Goal: Book appointment/travel/reservation

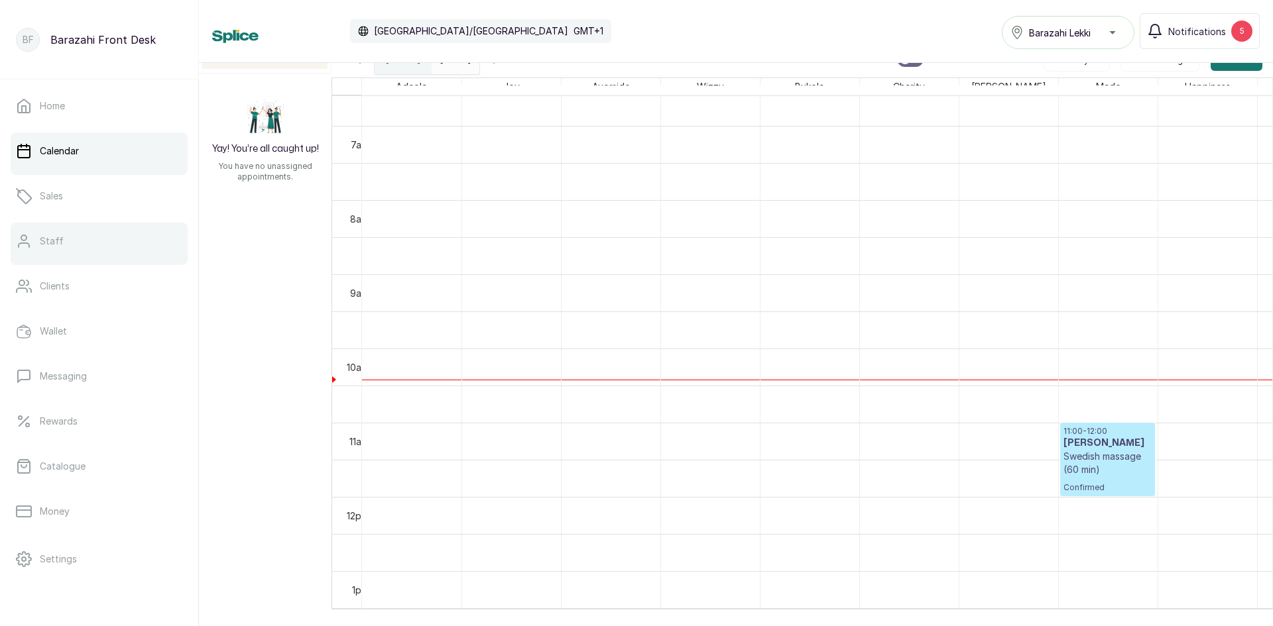
scroll to position [512, 0]
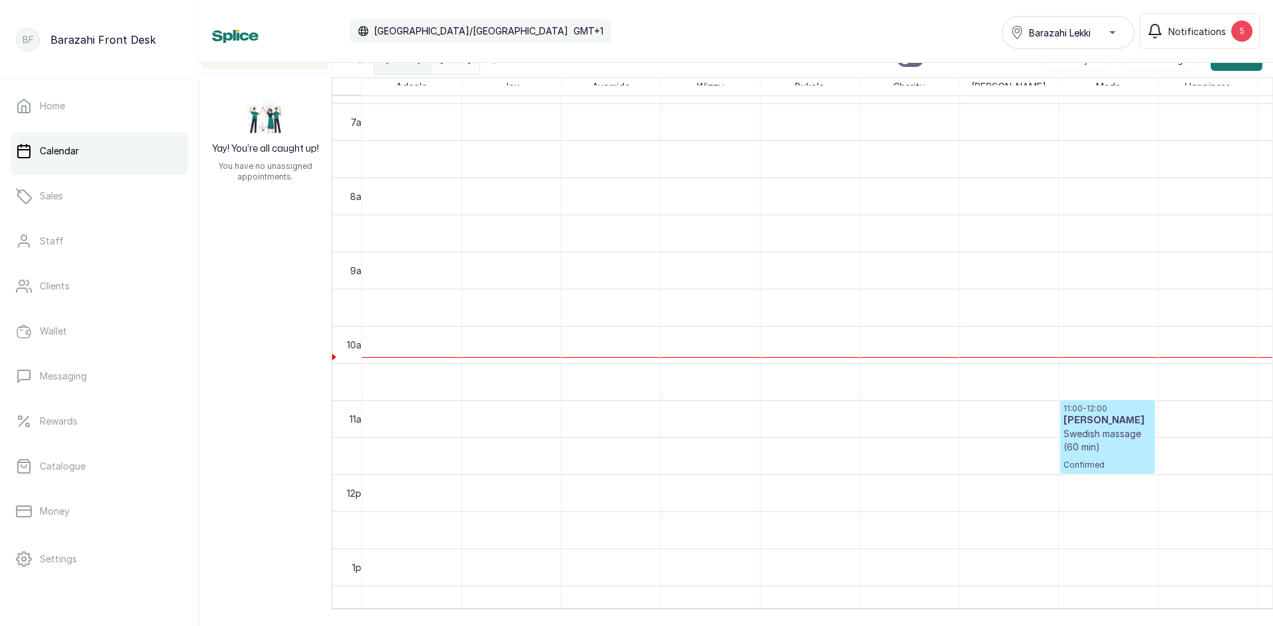
drag, startPoint x: 0, startPoint y: 217, endPoint x: 0, endPoint y: 263, distance: 45.7
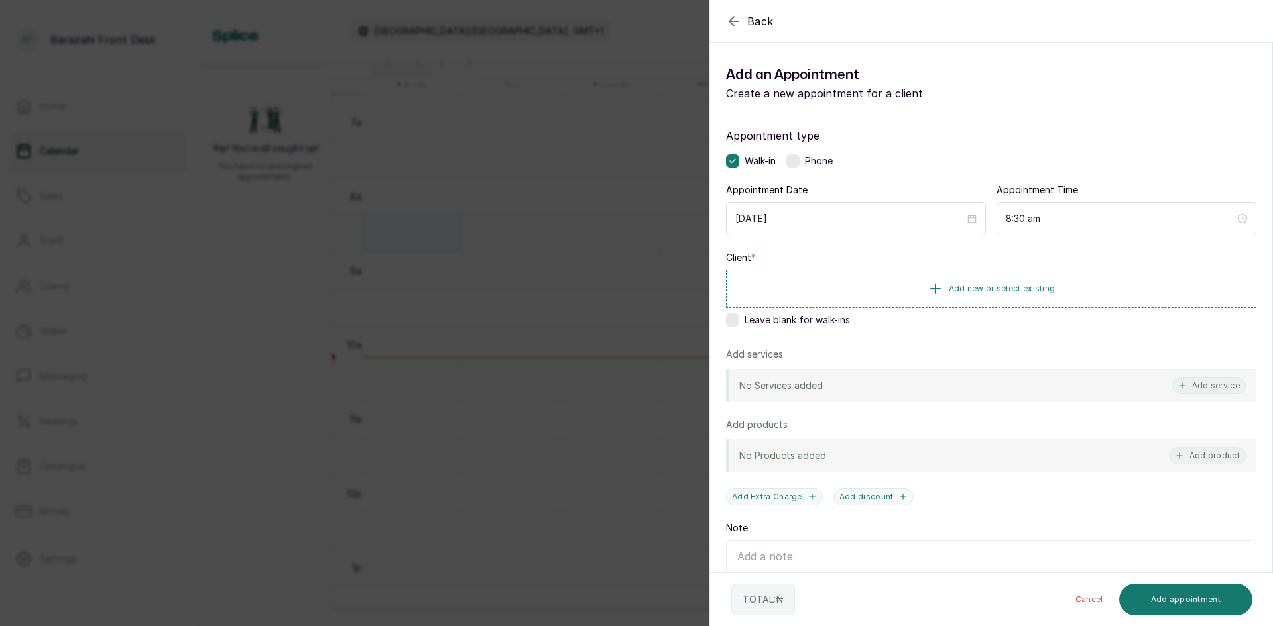
click at [487, 182] on div "Back Add Appointment Add an Appointment Create a new appointment for a client A…" at bounding box center [636, 313] width 1273 height 626
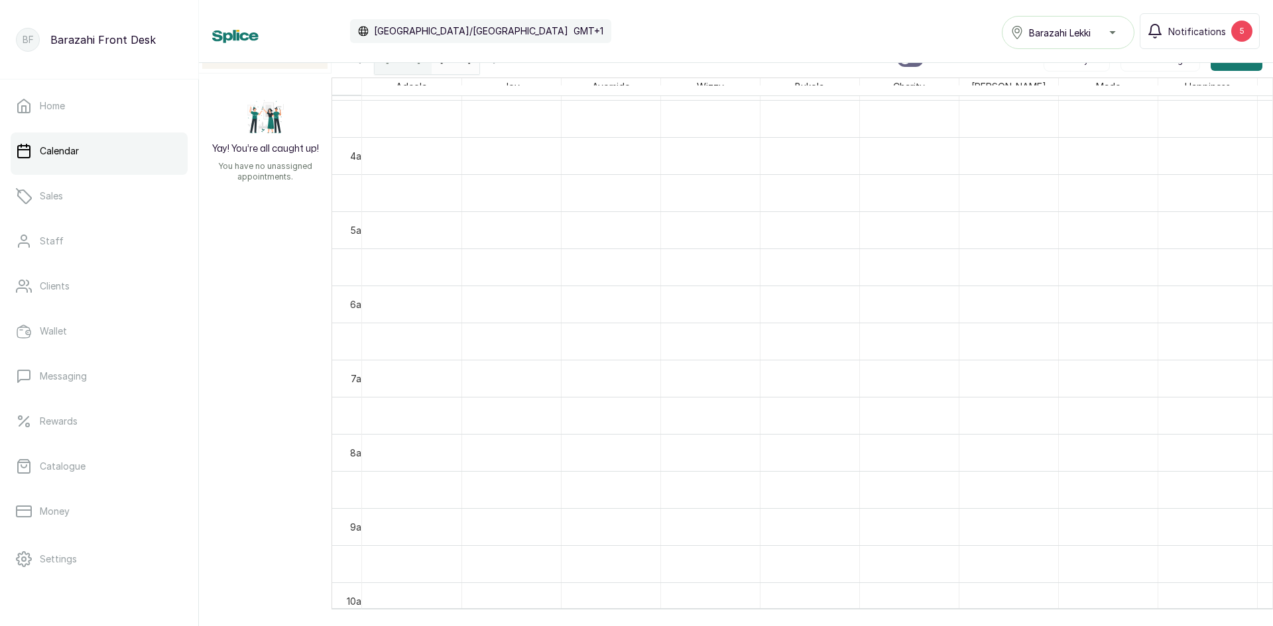
scroll to position [115, 0]
click at [468, 61] on div "Calendar [GEOGRAPHIC_DATA]/[GEOGRAPHIC_DATA] GMT+1 Barazahi Lekki Notifications…" at bounding box center [736, 31] width 1074 height 63
type input "dd/MM/yyyy"
click at [453, 64] on input "dd/MM/yyyy" at bounding box center [442, 55] width 21 height 23
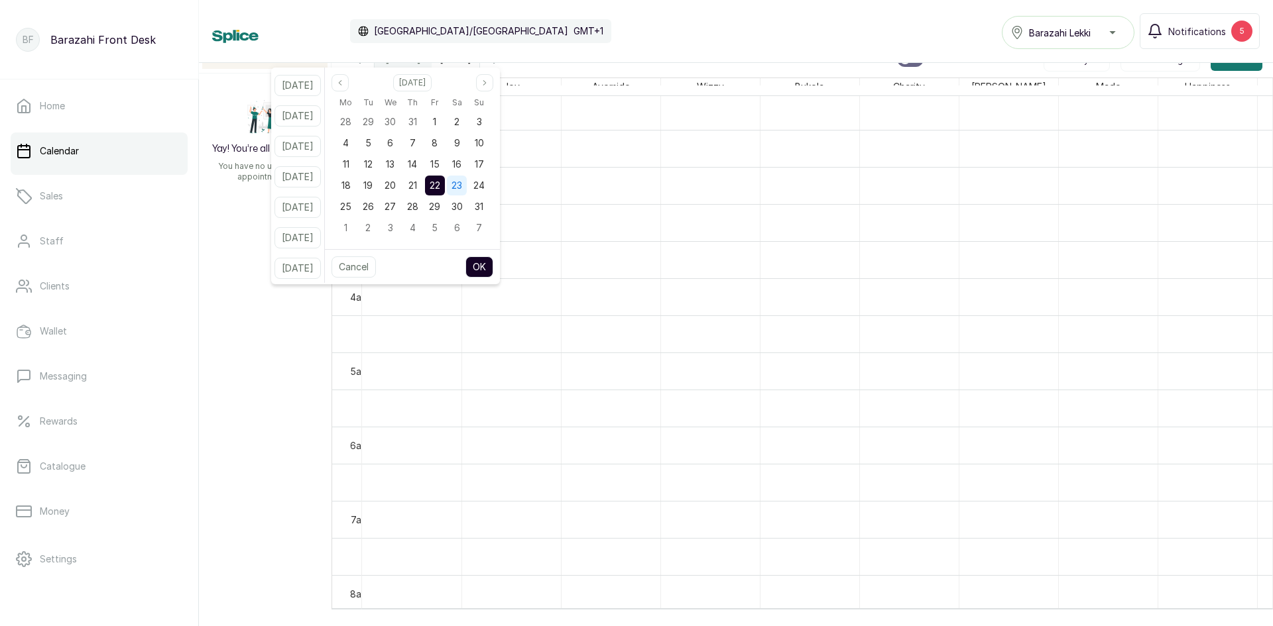
click at [462, 188] on span "23" at bounding box center [456, 185] width 11 height 11
click at [489, 259] on div "Cancel OK" at bounding box center [412, 266] width 175 height 35
click at [493, 266] on button "OK" at bounding box center [479, 267] width 28 height 21
type input "[DATE]"
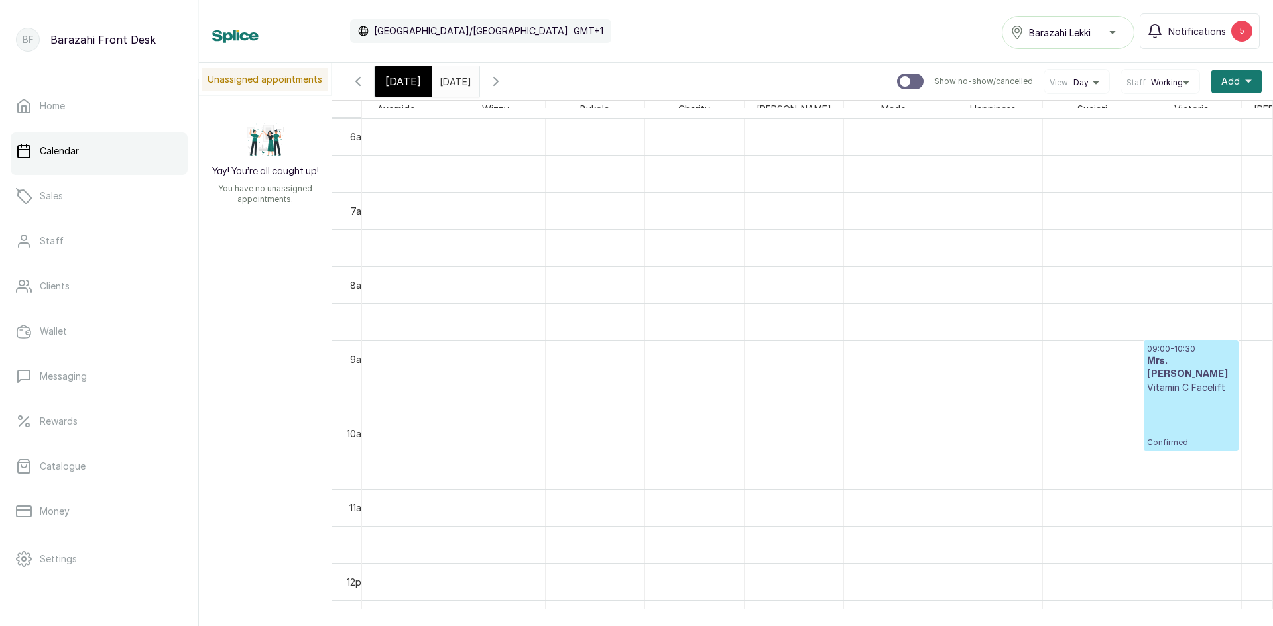
scroll to position [0, 0]
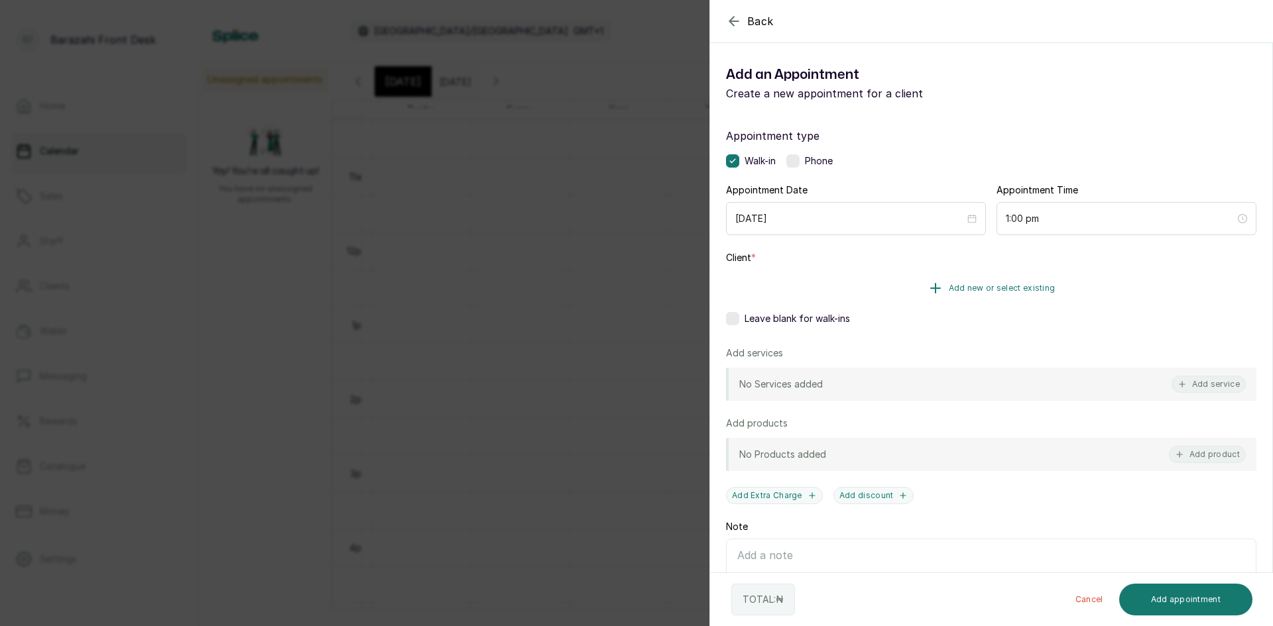
click at [943, 287] on button "Add new or select existing" at bounding box center [991, 288] width 530 height 37
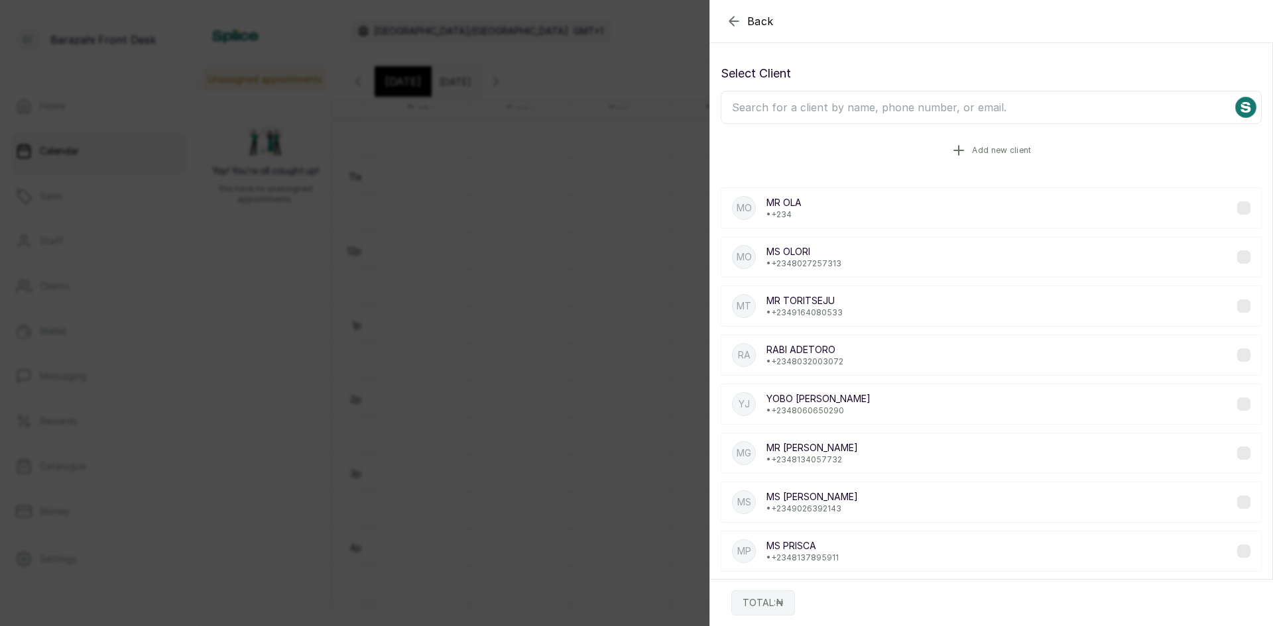
click at [800, 146] on button "Add new client" at bounding box center [991, 150] width 541 height 37
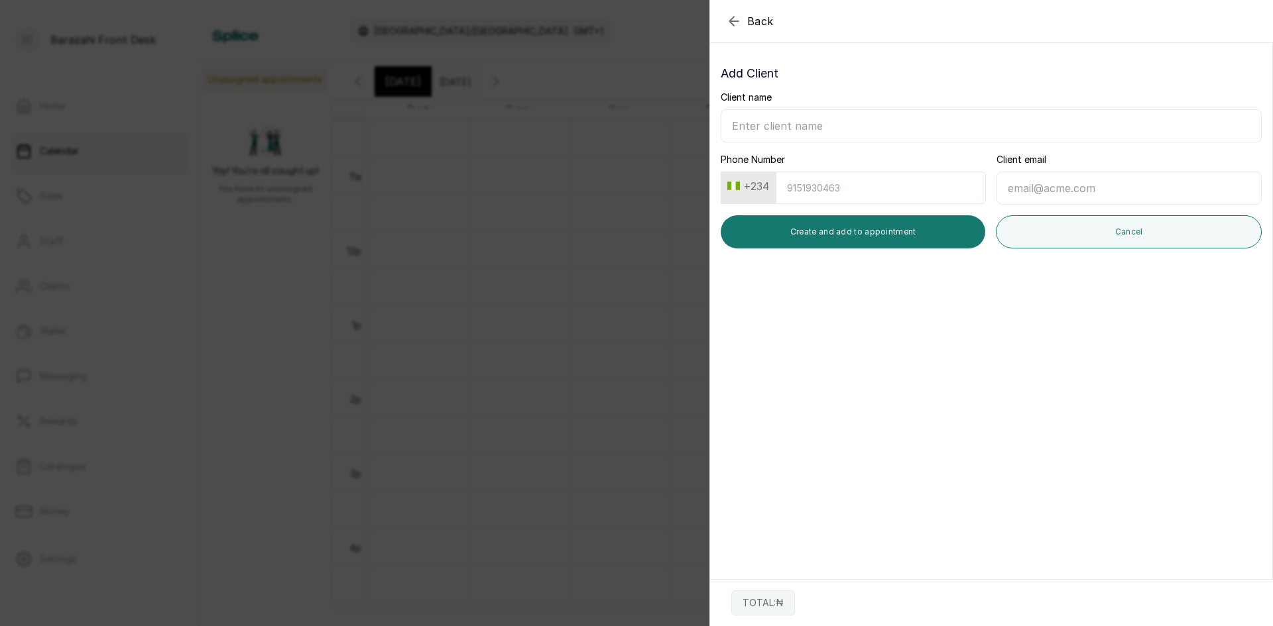
click at [737, 128] on input "Client name" at bounding box center [991, 125] width 541 height 33
type input ","
type input "Ms. Olaide"
click at [815, 192] on input "Phone Number" at bounding box center [881, 188] width 210 height 32
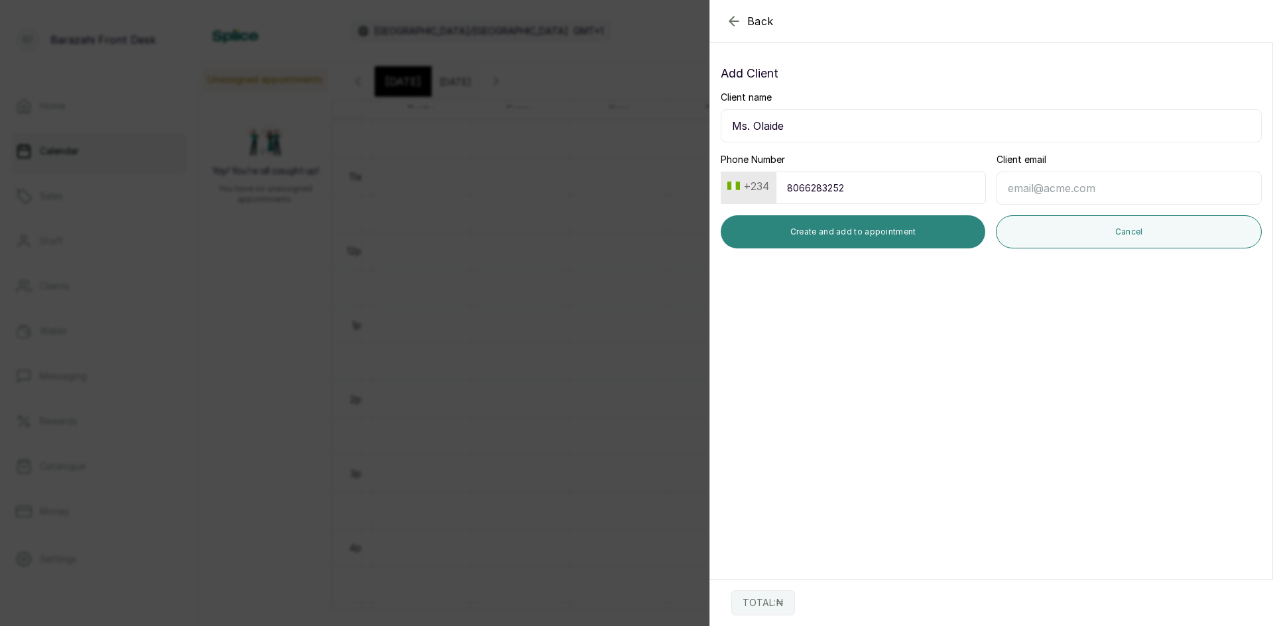
type input "8066283252"
click at [806, 239] on button "Create and add to appointment" at bounding box center [853, 231] width 265 height 33
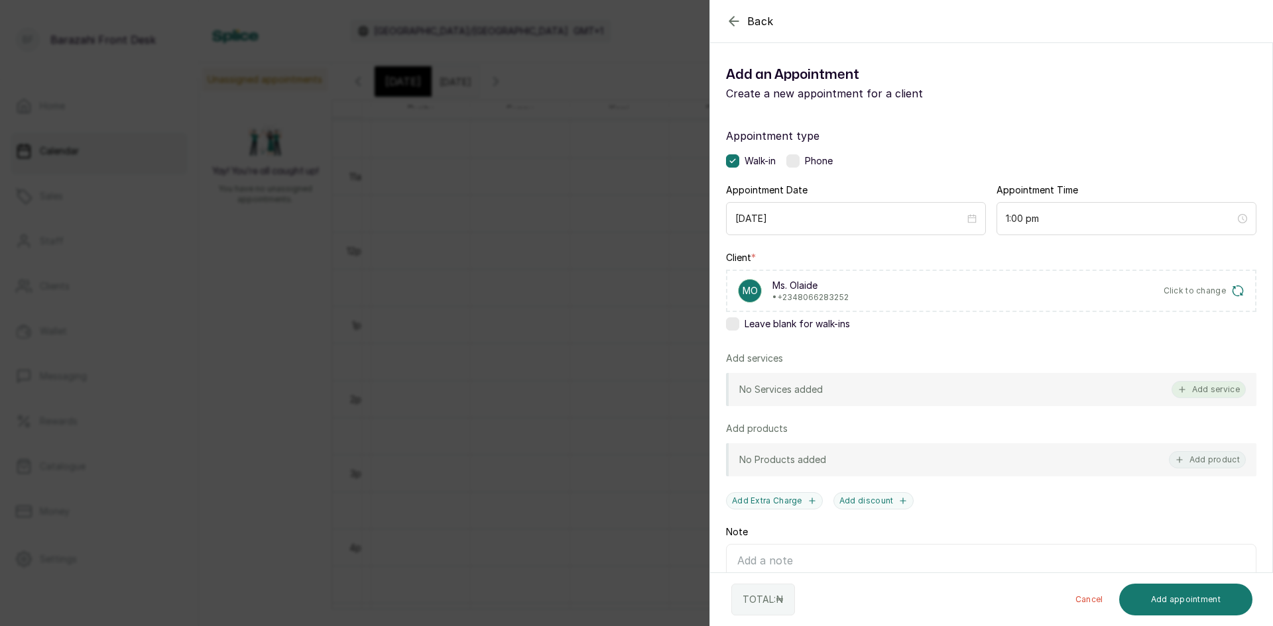
click at [1206, 391] on button "Add service" at bounding box center [1208, 389] width 74 height 17
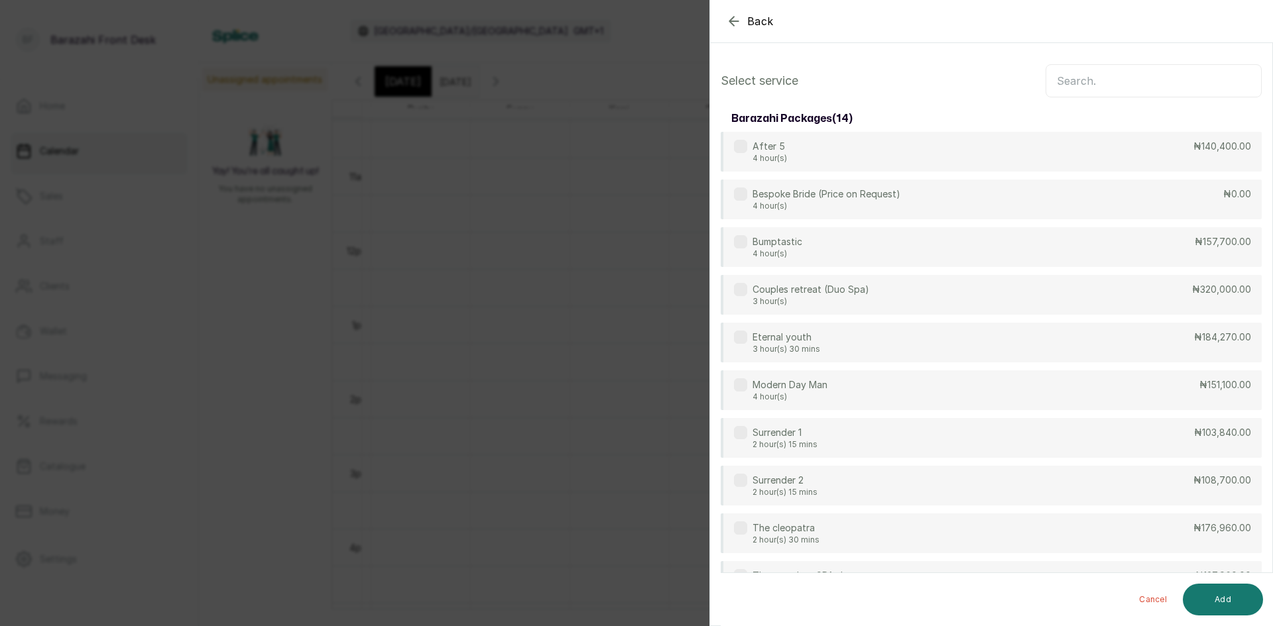
click at [1159, 78] on input "text" at bounding box center [1153, 80] width 216 height 33
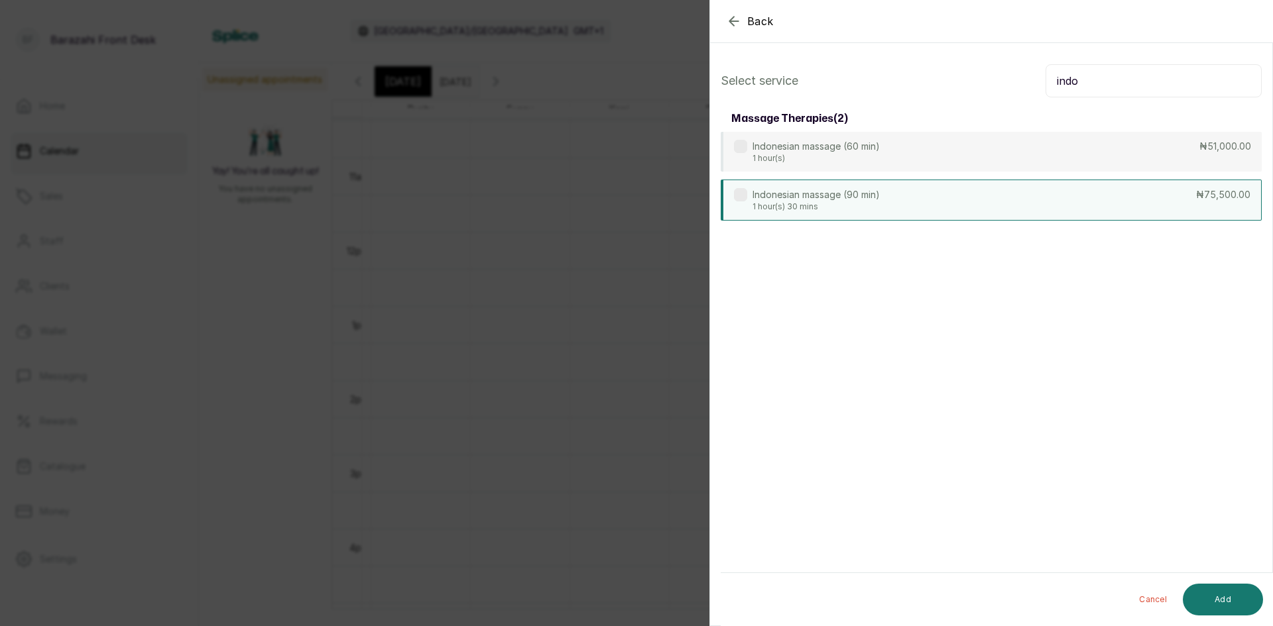
type input "indo"
click at [876, 203] on p "1 hour(s) 30 mins" at bounding box center [815, 207] width 127 height 11
click at [1214, 598] on button "Add" at bounding box center [1223, 600] width 80 height 32
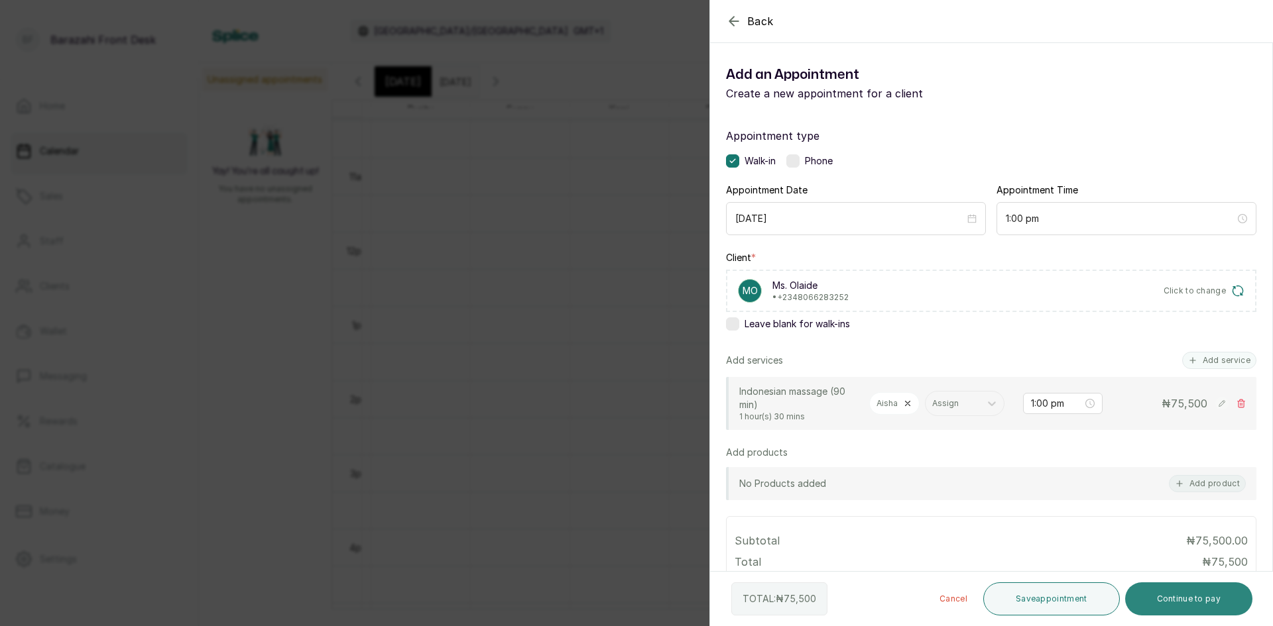
click at [1186, 595] on button "Continue to pay" at bounding box center [1189, 599] width 128 height 33
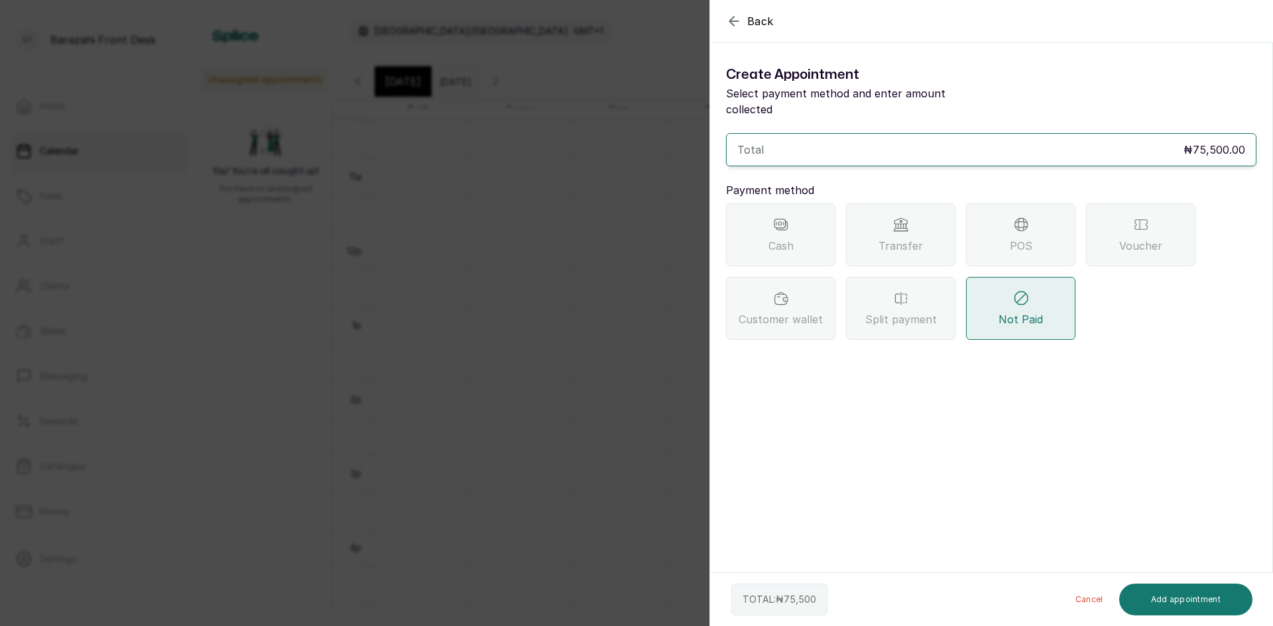
click at [891, 238] on span "Transfer" at bounding box center [900, 246] width 44 height 16
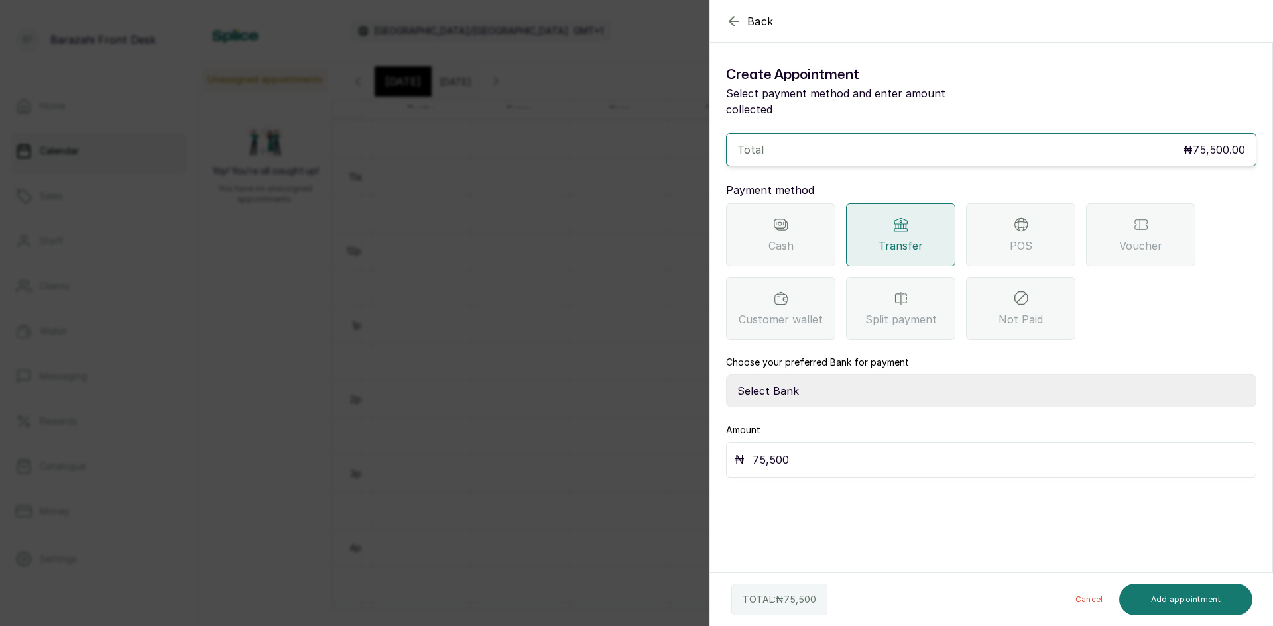
click at [866, 375] on select "Select Bank BARAZAHI LIMITED Access Bank TRACTION/TR BARAZAHI Paystack-Titan Ba…" at bounding box center [991, 391] width 530 height 33
select select "3da602f6-cb5f-407a-81f6-dc86d0307638"
click at [726, 375] on select "Select Bank BARAZAHI LIMITED Access Bank TRACTION/TR BARAZAHI Paystack-Titan Ba…" at bounding box center [991, 391] width 530 height 33
click at [1174, 596] on button "Add appointment" at bounding box center [1186, 600] width 134 height 32
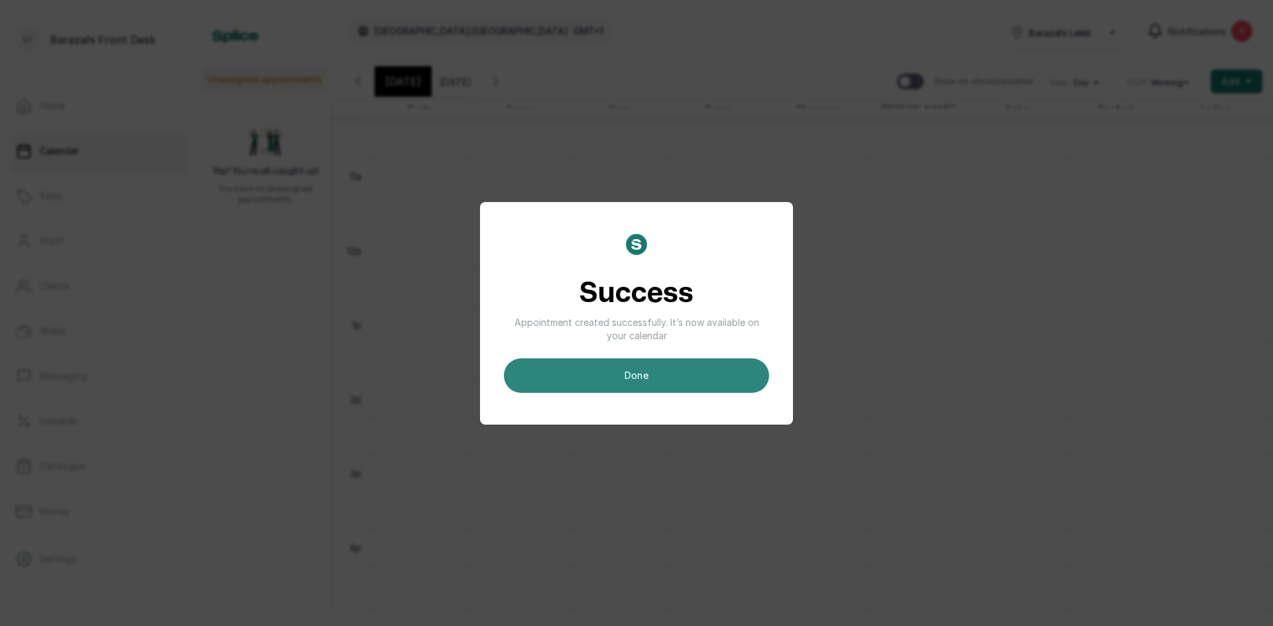
click at [699, 372] on button "done" at bounding box center [636, 376] width 265 height 34
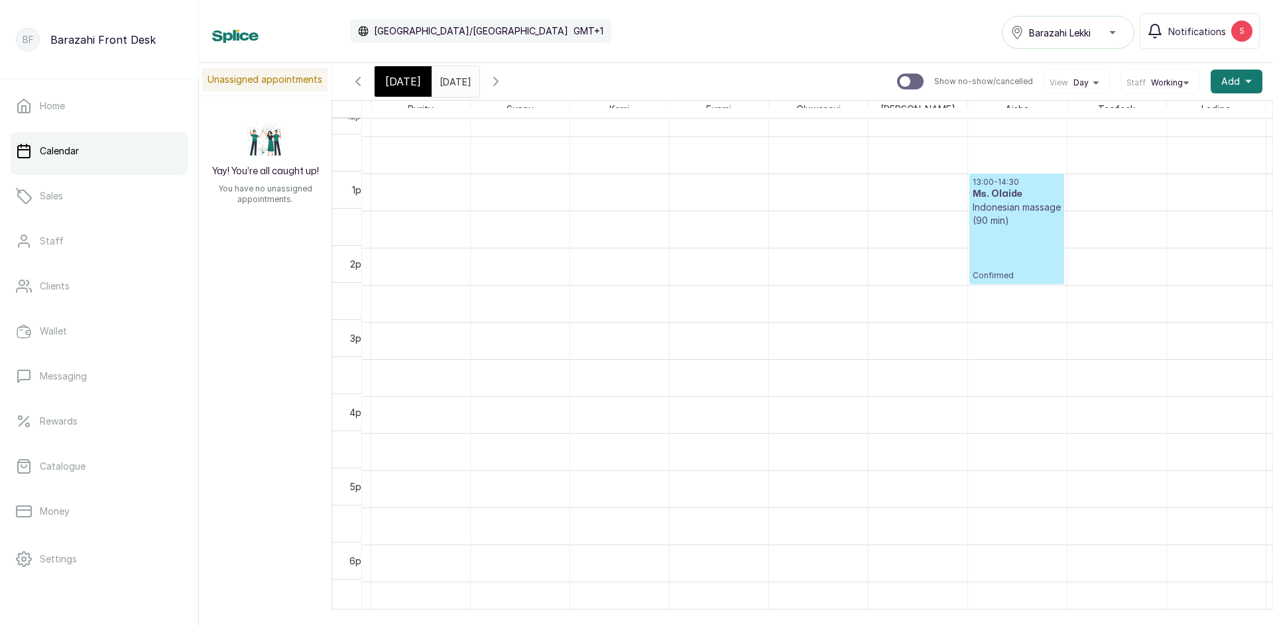
scroll to position [910, 0]
click at [81, 193] on link "Sales" at bounding box center [99, 196] width 177 height 37
